Goal: Find specific page/section: Find specific page/section

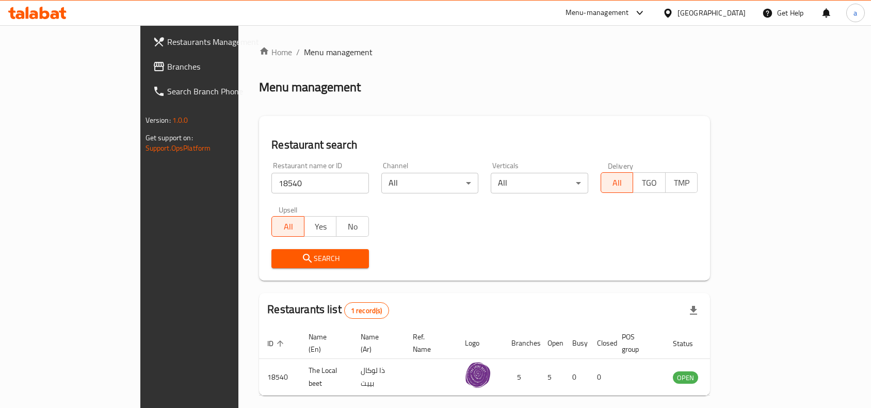
click at [726, 17] on div "Kuwait" at bounding box center [711, 12] width 68 height 11
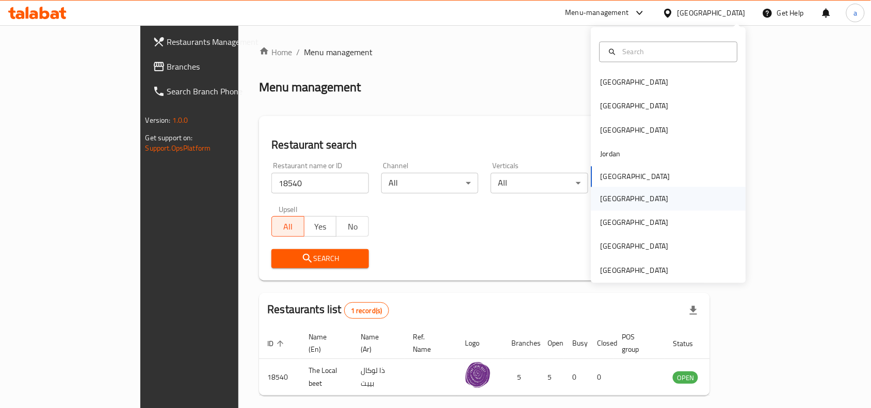
click at [602, 198] on div "[GEOGRAPHIC_DATA]" at bounding box center [635, 198] width 68 height 11
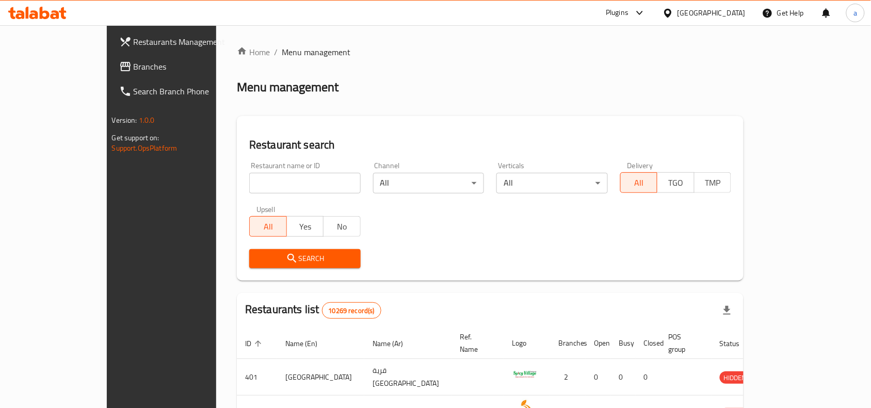
click at [134, 71] on span "Branches" at bounding box center [189, 66] width 110 height 12
